Goal: Information Seeking & Learning: Learn about a topic

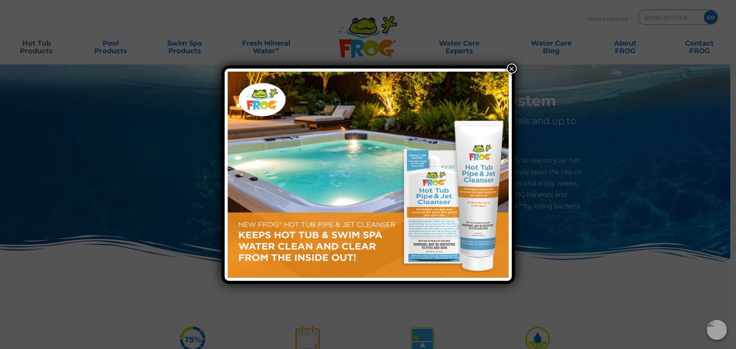
click at [511, 68] on button "×" at bounding box center [512, 69] width 10 height 10
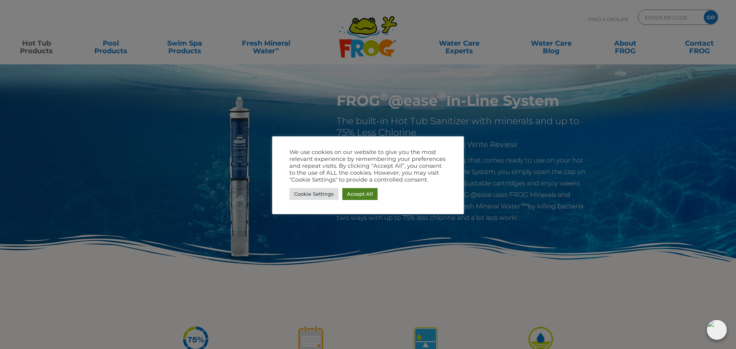
click at [351, 197] on link "Accept All" at bounding box center [359, 194] width 35 height 12
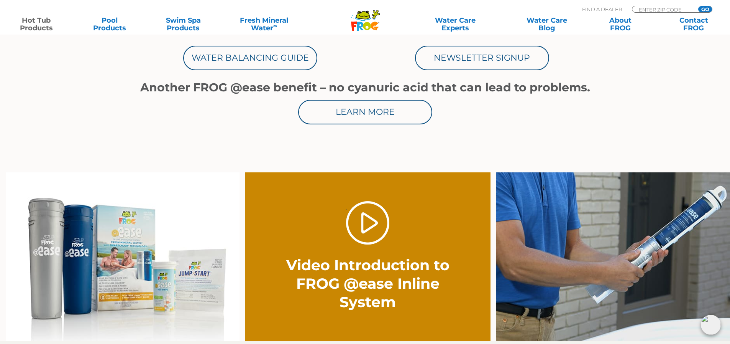
scroll to position [460, 0]
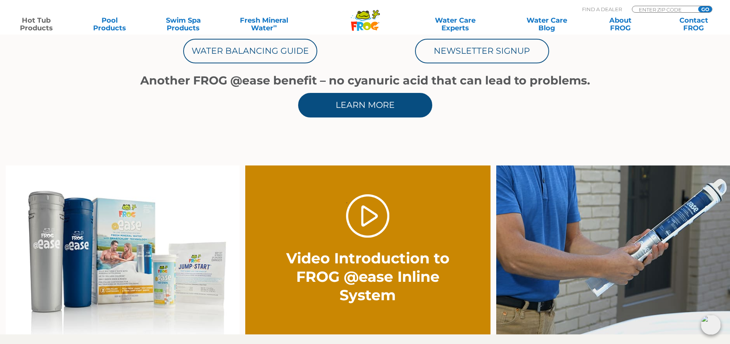
click at [347, 108] on link "Learn More" at bounding box center [365, 105] width 134 height 25
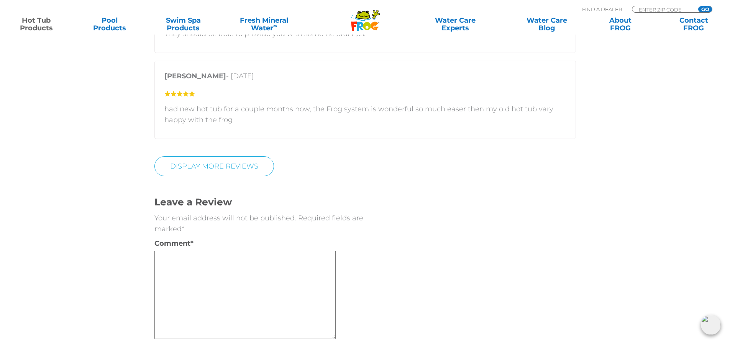
scroll to position [1764, 0]
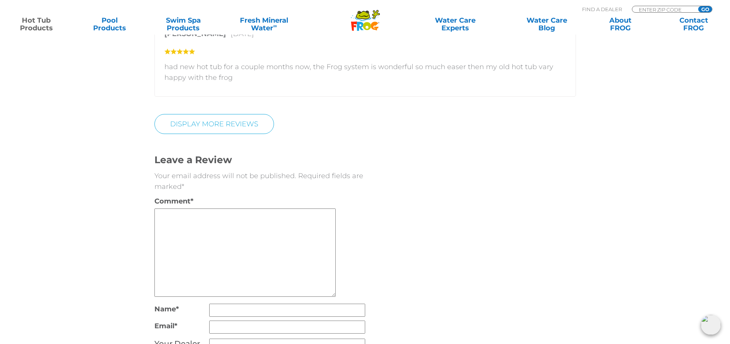
drag, startPoint x: 558, startPoint y: 111, endPoint x: 503, endPoint y: 123, distance: 56.5
click at [503, 123] on div "Display More Reviews" at bounding box center [366, 124] width 422 height 20
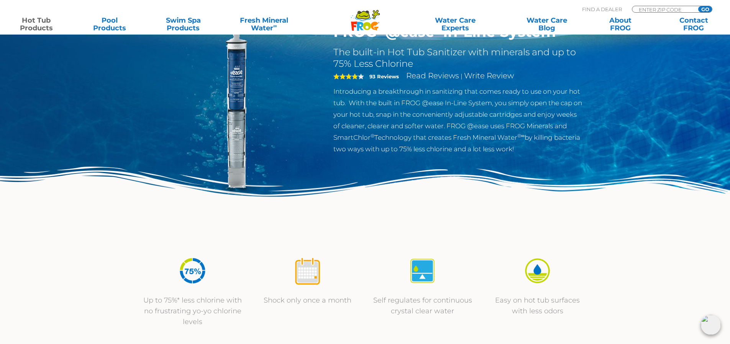
scroll to position [0, 0]
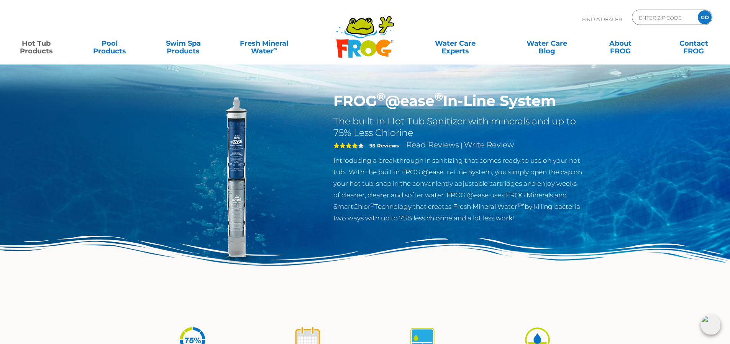
drag, startPoint x: 337, startPoint y: 99, endPoint x: 579, endPoint y: 91, distance: 241.3
click at [579, 91] on div "FROG ® @ease ® In-Line System The built-in Hot Tub Sanitizer with minerals and …" at bounding box center [365, 158] width 730 height 316
copy h1 "FROG ® @ease ® In-Line System"
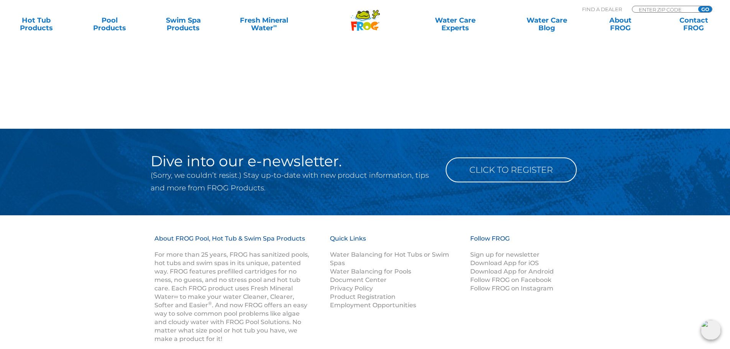
scroll to position [1067, 0]
